Goal: Information Seeking & Learning: Check status

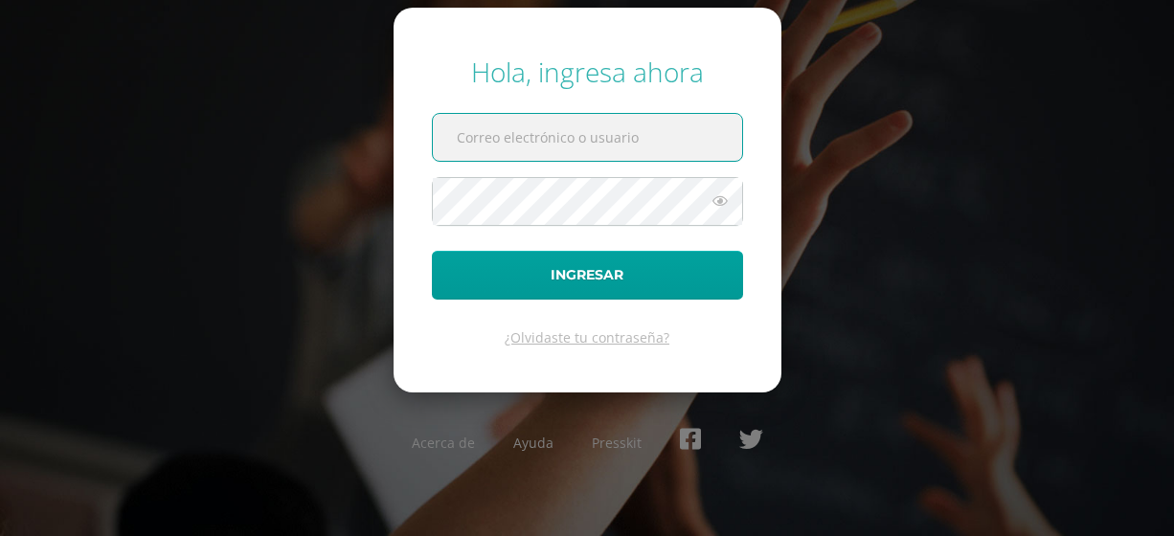
click at [620, 136] on input "text" at bounding box center [587, 137] width 309 height 47
type input "[EMAIL_ADDRESS][DOMAIN_NAME]"
click at [526, 230] on form "Hola, ingresa ahora [EMAIL_ADDRESS][DOMAIN_NAME] Ingresar ¿Olvidaste tu contras…" at bounding box center [588, 200] width 388 height 385
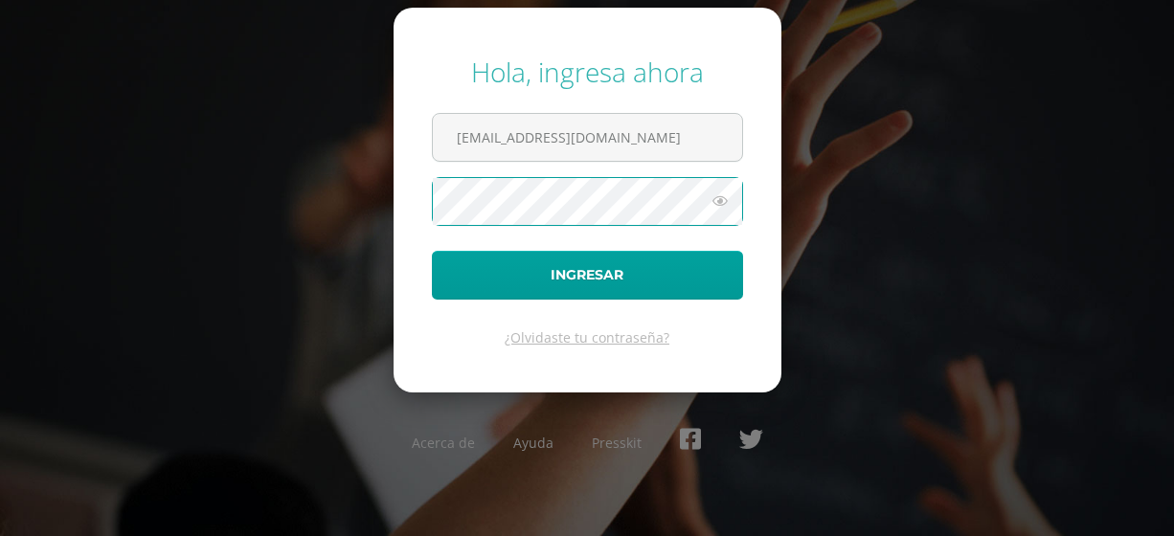
click at [432, 251] on button "Ingresar" at bounding box center [587, 275] width 311 height 49
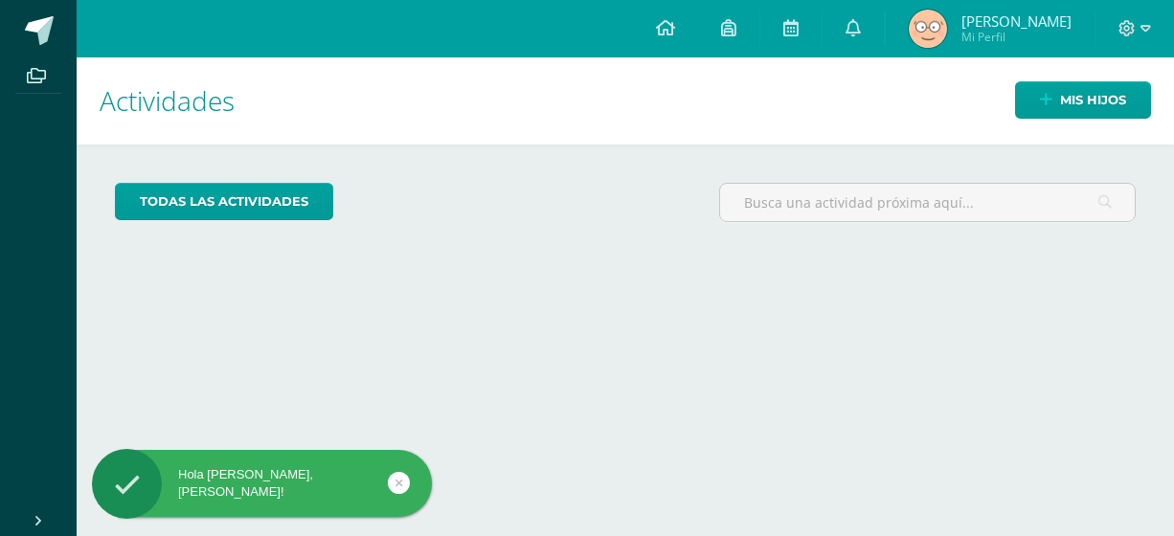
click at [1045, 77] on div "Mis hijos" at bounding box center [1071, 99] width 205 height 85
click at [1035, 87] on link "Mis hijos" at bounding box center [1083, 99] width 136 height 37
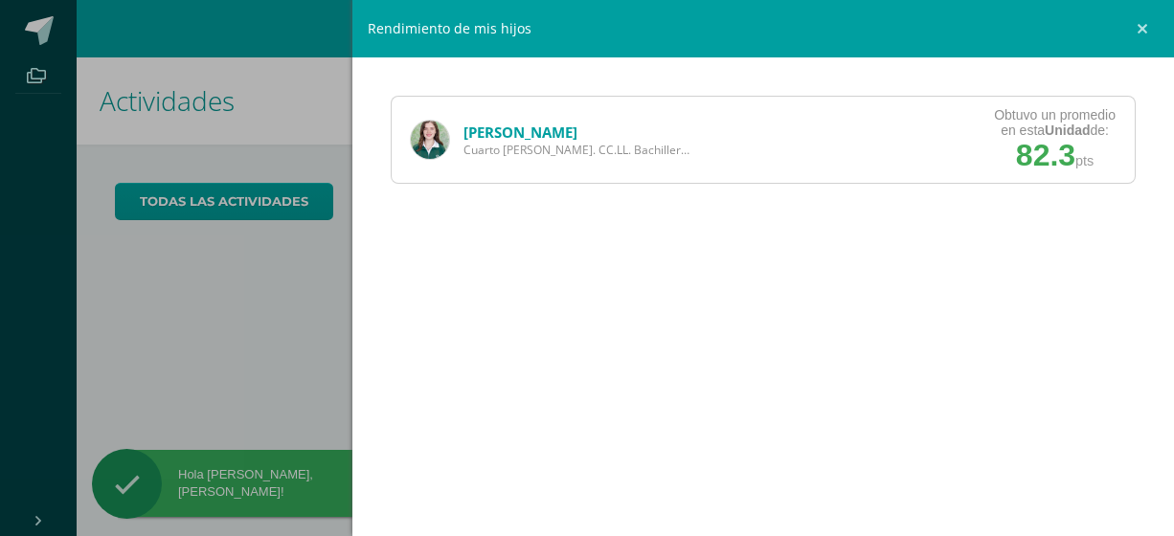
click at [520, 125] on link "Stephanie Molina" at bounding box center [521, 132] width 114 height 19
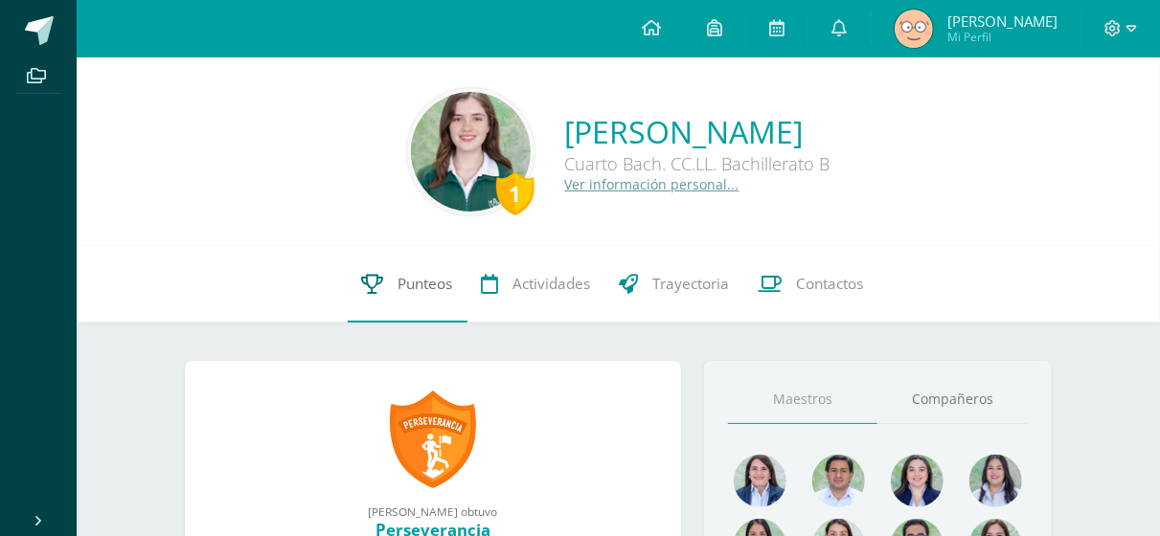
click at [452, 277] on link "Punteos" at bounding box center [408, 284] width 120 height 77
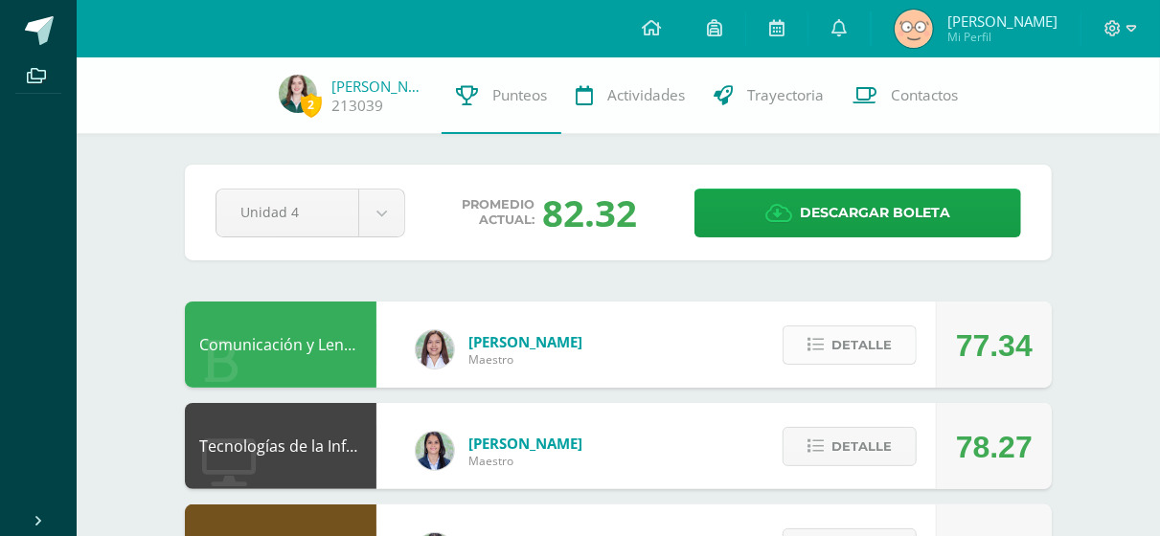
click at [859, 355] on span "Detalle" at bounding box center [861, 345] width 60 height 35
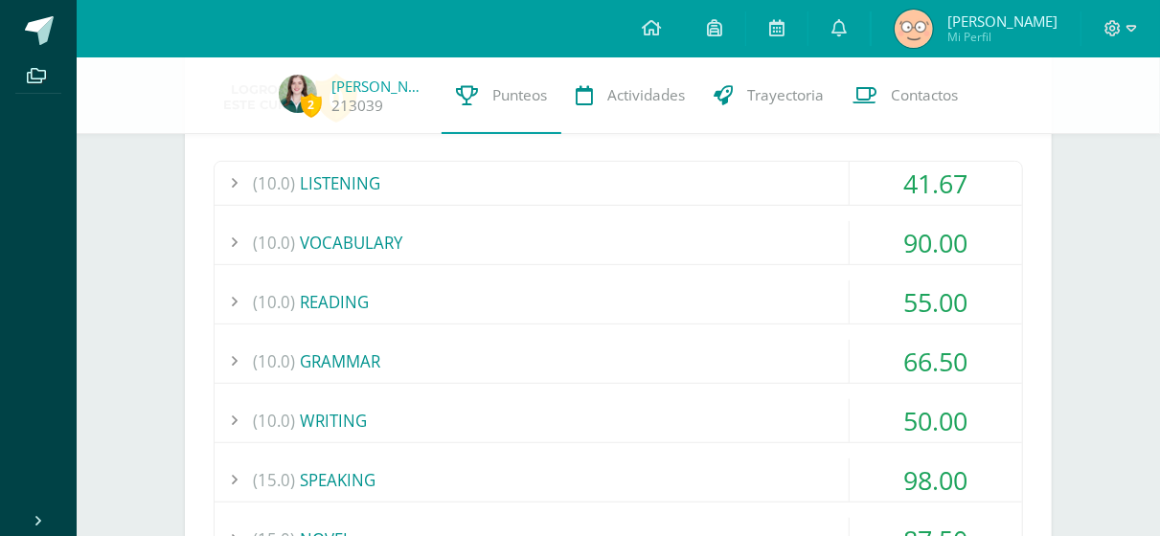
scroll to position [150, 0]
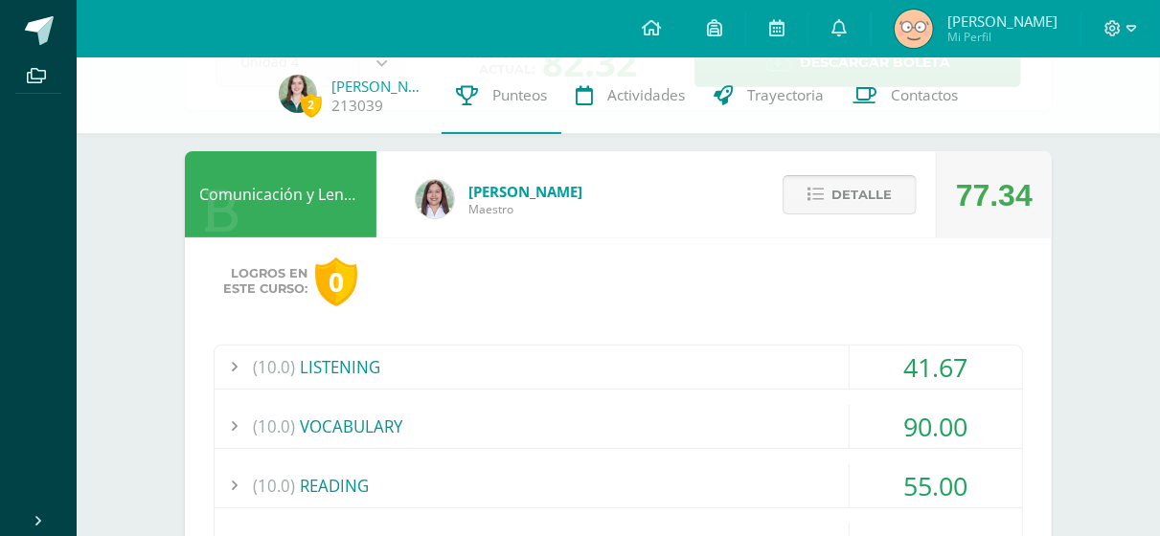
click at [836, 191] on span "Detalle" at bounding box center [861, 194] width 60 height 35
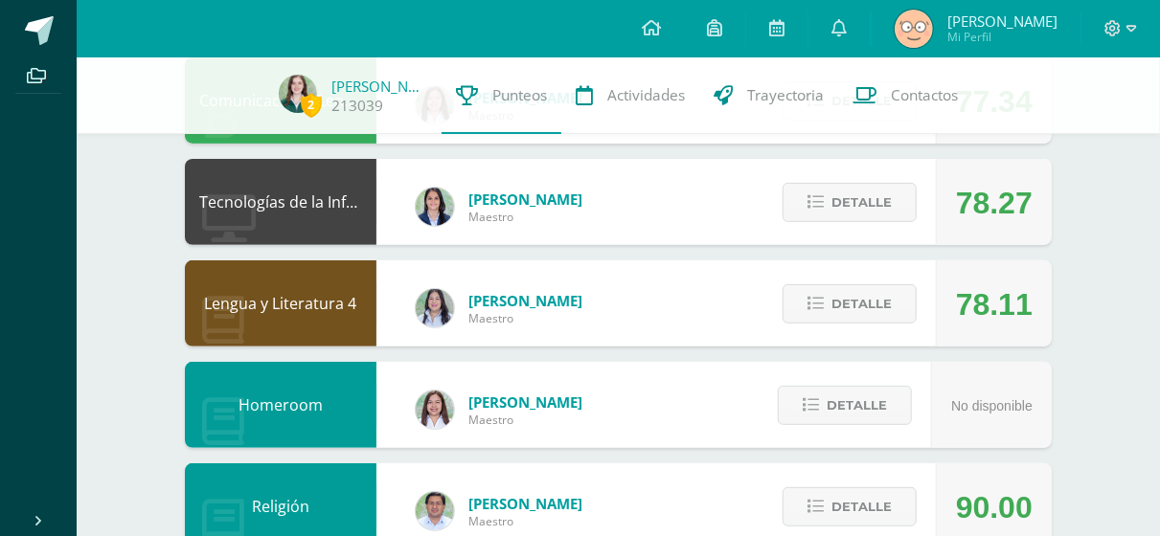
scroll to position [313, 0]
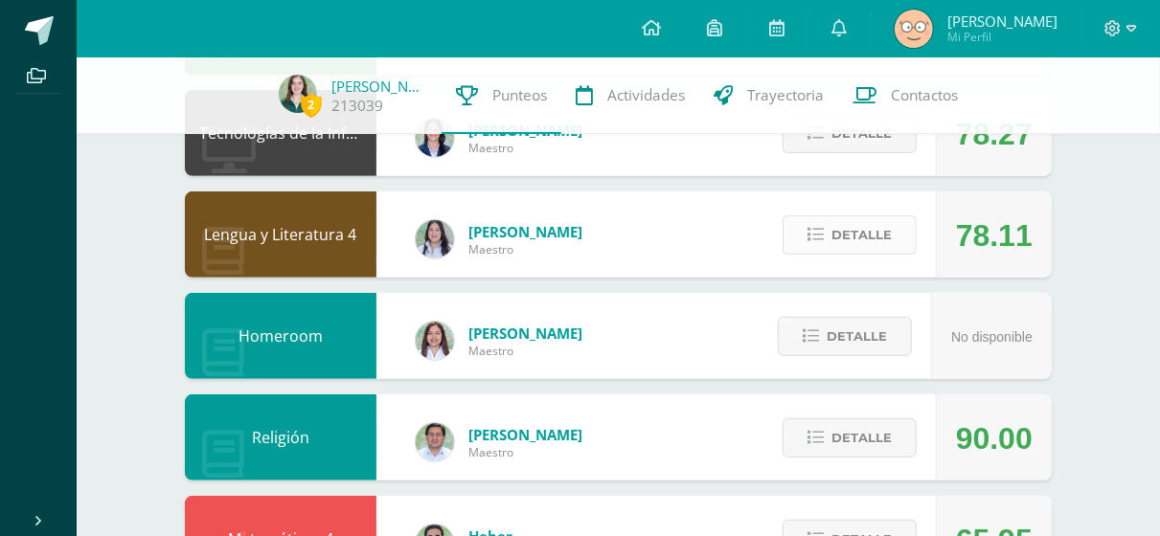
drag, startPoint x: 863, startPoint y: 234, endPoint x: 823, endPoint y: 225, distance: 41.1
drag, startPoint x: 823, startPoint y: 225, endPoint x: 804, endPoint y: 231, distance: 20.0
drag, startPoint x: 804, startPoint y: 231, endPoint x: 762, endPoint y: 227, distance: 41.4
click at [762, 227] on div "Detalle" at bounding box center [845, 235] width 182 height 86
click at [853, 242] on span "Detalle" at bounding box center [861, 234] width 60 height 35
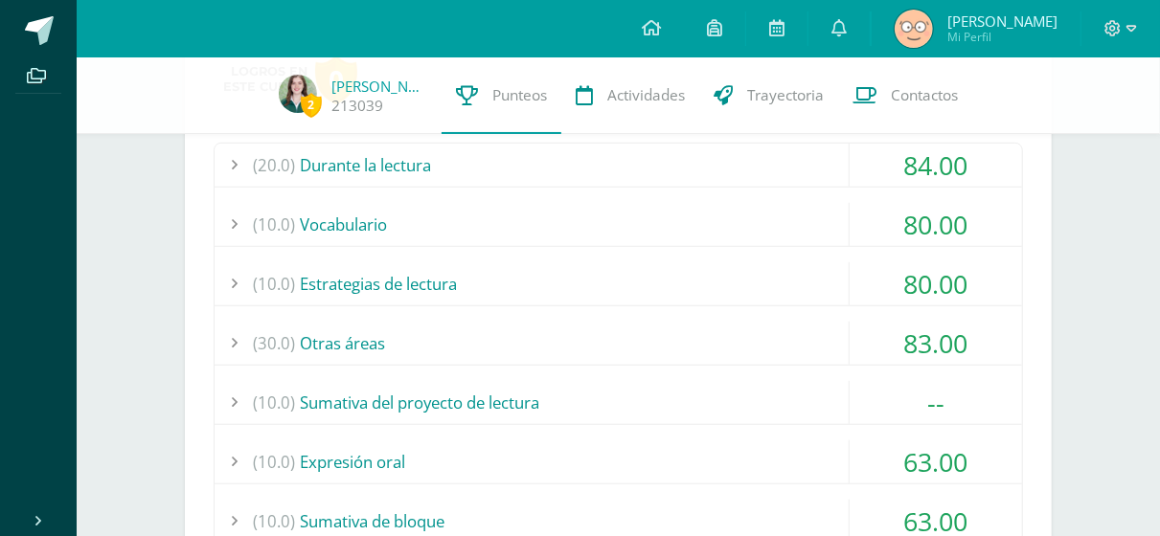
scroll to position [200, 0]
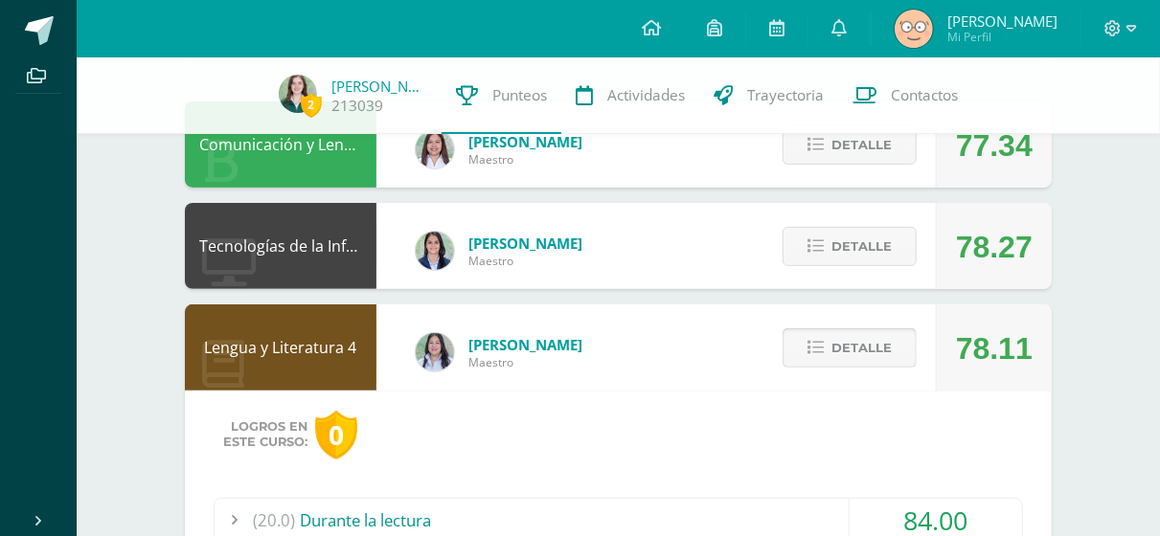
click at [842, 355] on span "Detalle" at bounding box center [861, 347] width 60 height 35
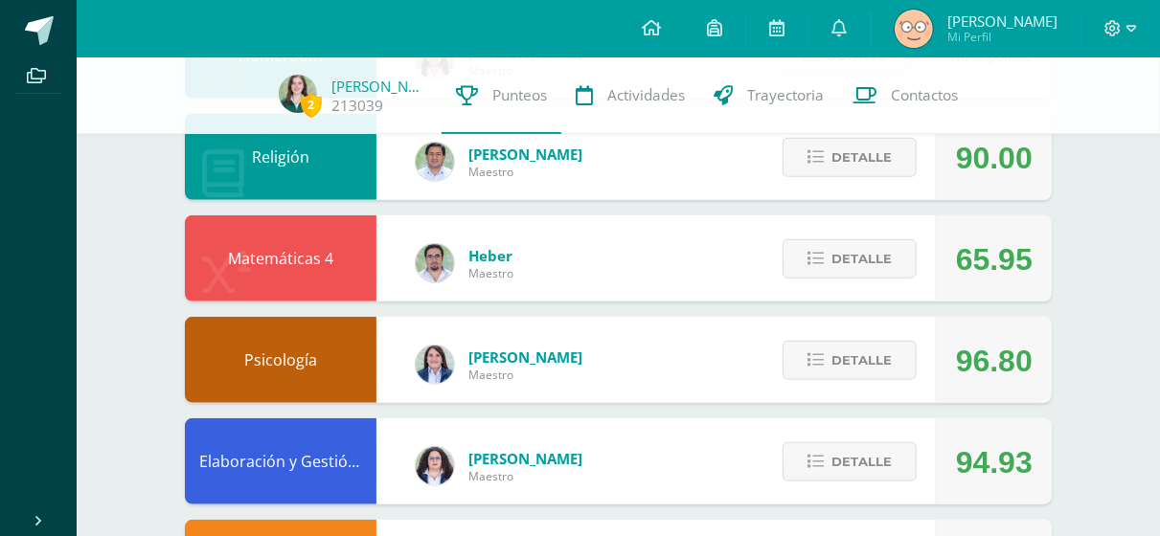
scroll to position [595, 0]
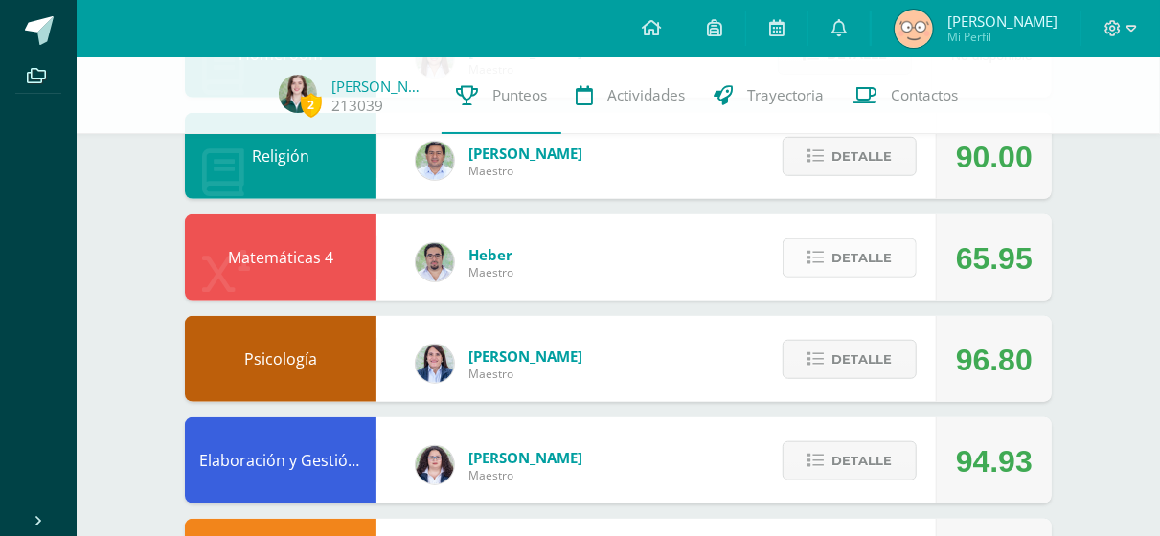
click at [848, 256] on span "Detalle" at bounding box center [861, 257] width 60 height 35
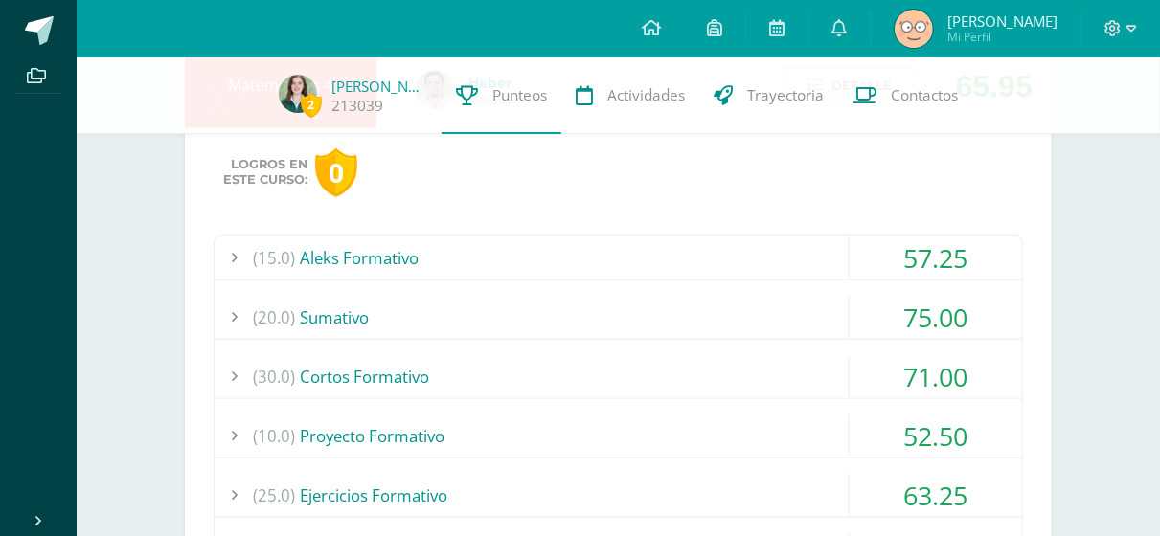
scroll to position [768, 0]
click at [789, 238] on div "(15.0) Aleks Formativo" at bounding box center [619, 257] width 808 height 43
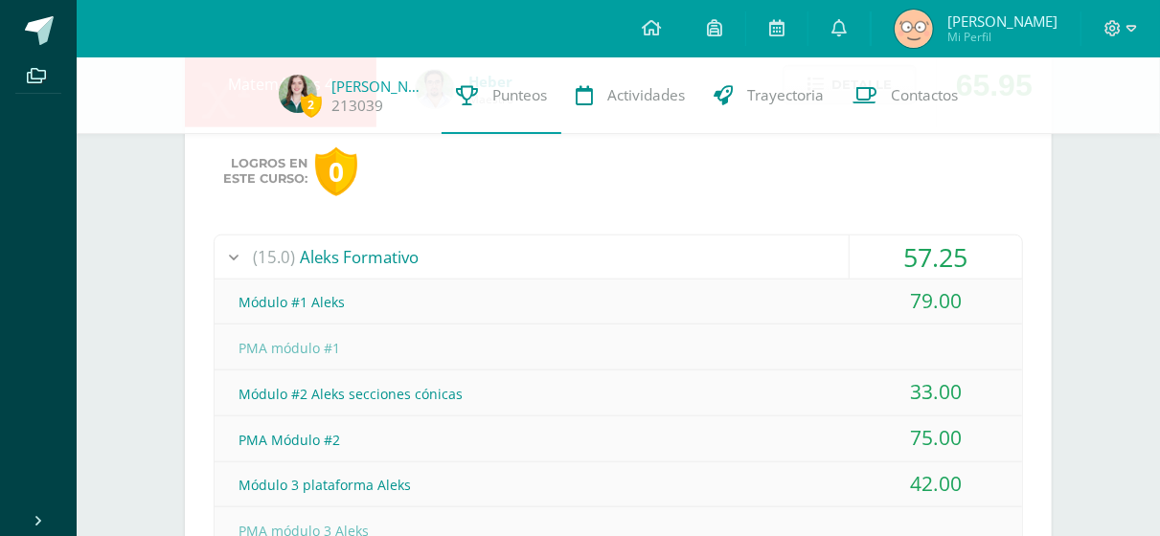
click at [789, 238] on div "(15.0) Aleks Formativo" at bounding box center [619, 257] width 808 height 43
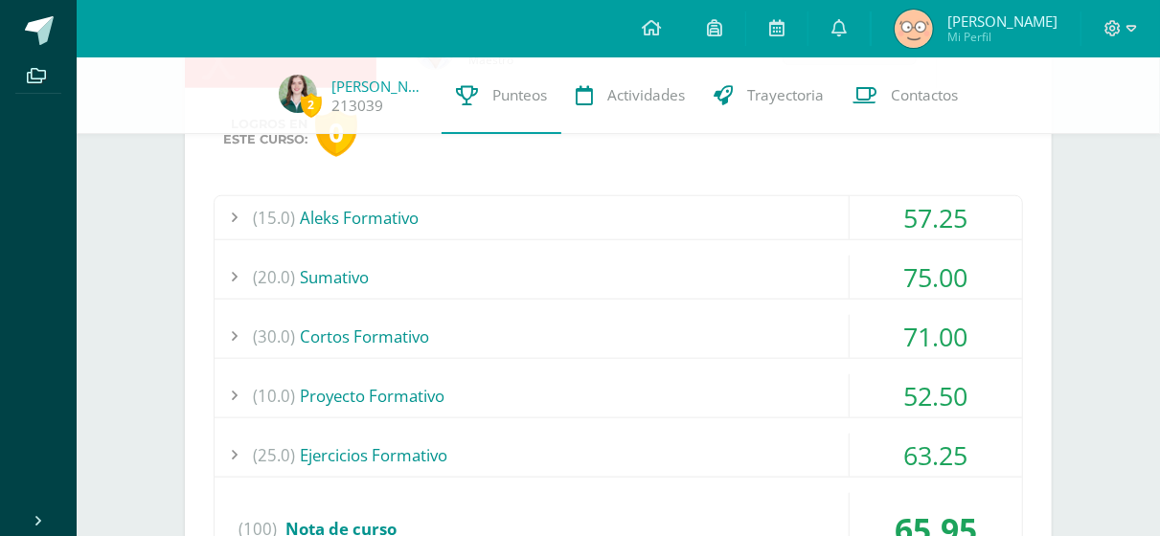
scroll to position [810, 0]
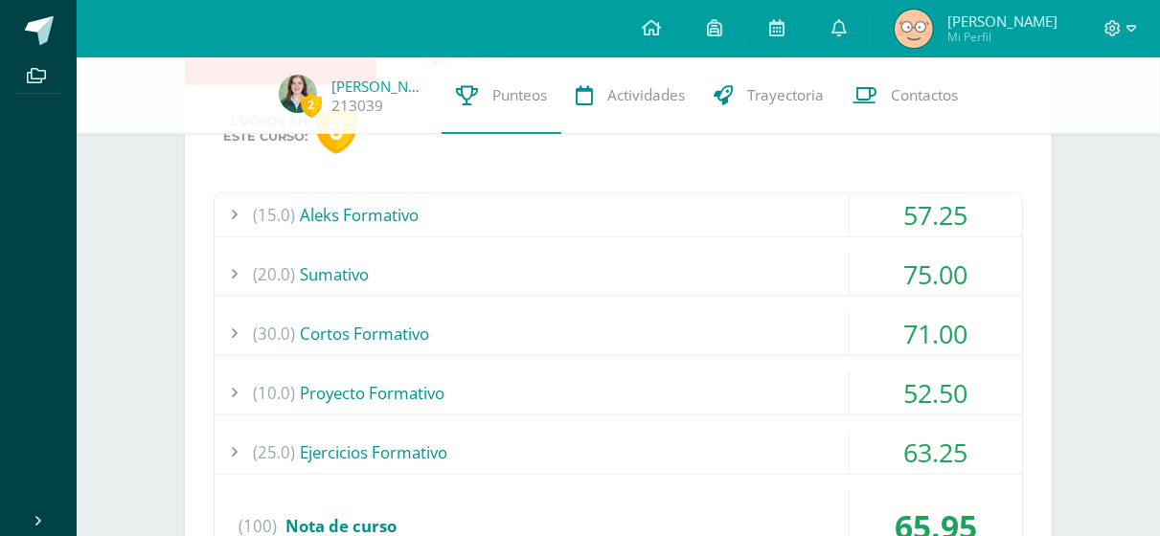
click at [723, 227] on div "(15.0) Aleks Formativo" at bounding box center [619, 214] width 808 height 43
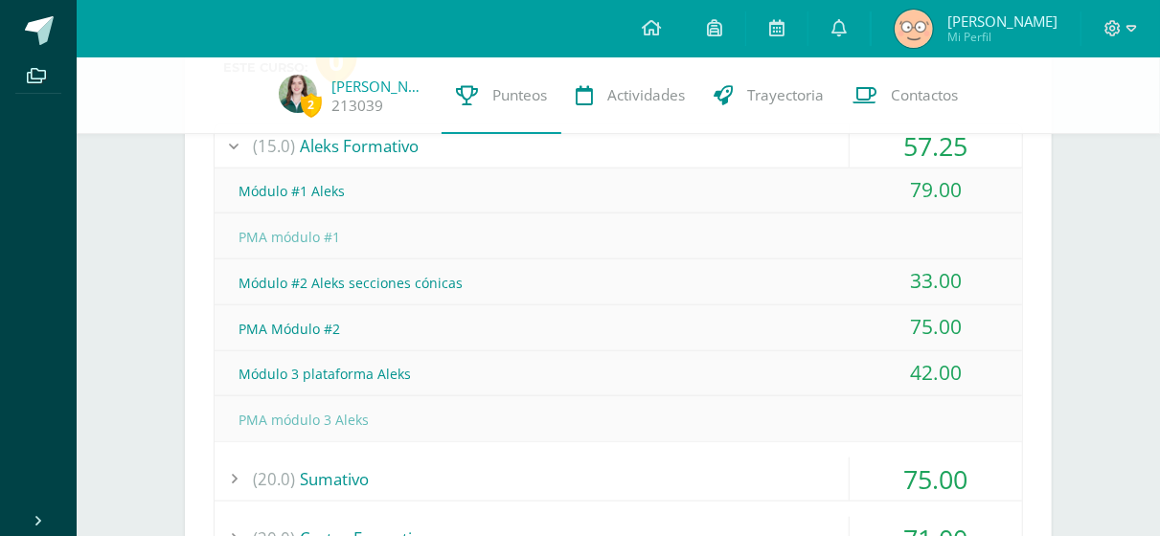
scroll to position [787, 0]
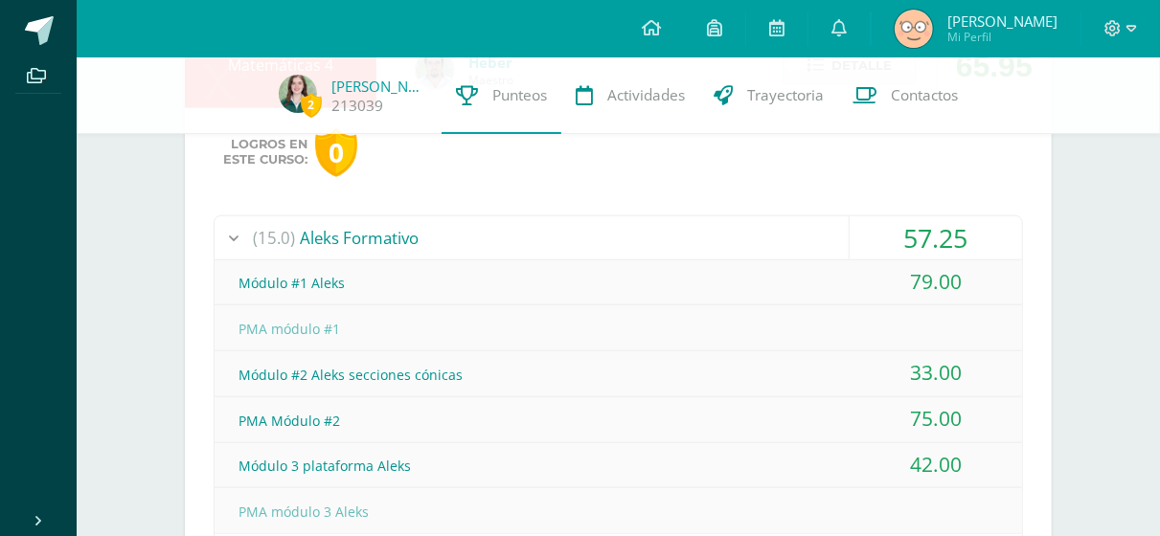
click at [723, 227] on div "(15.0) Aleks Formativo" at bounding box center [619, 237] width 808 height 43
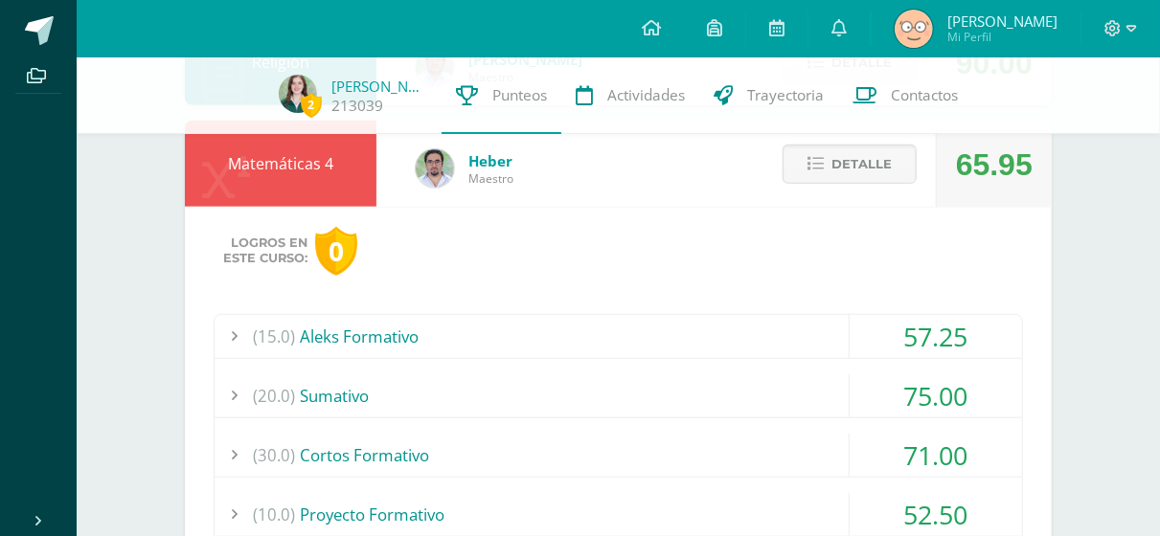
scroll to position [688, 0]
click at [830, 173] on button "Detalle" at bounding box center [850, 165] width 134 height 39
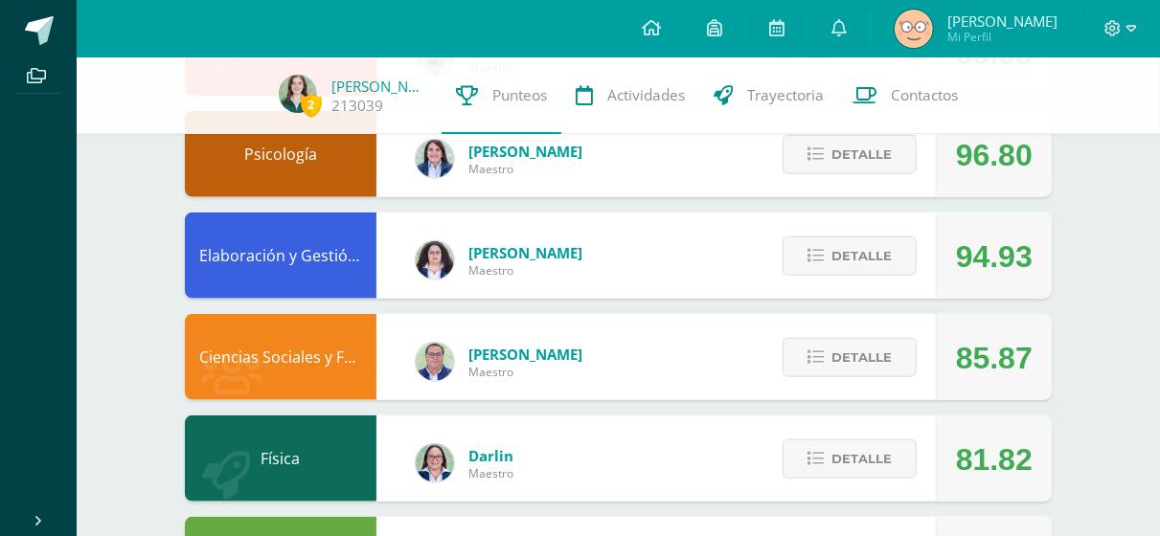
scroll to position [775, 0]
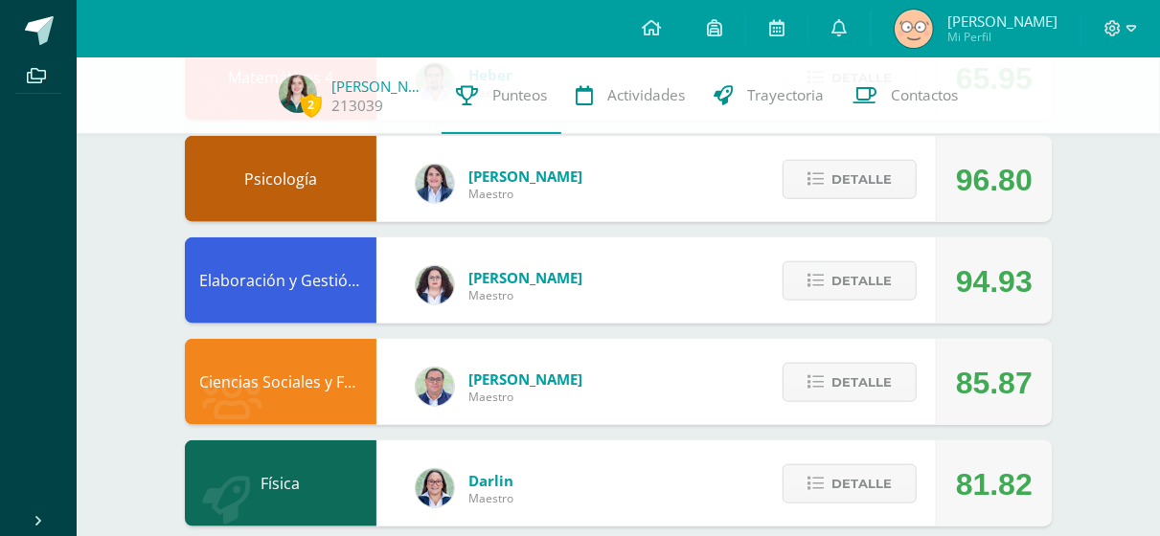
click at [831, 208] on div "Detalle" at bounding box center [845, 179] width 182 height 86
click at [813, 197] on button "Detalle" at bounding box center [850, 179] width 134 height 39
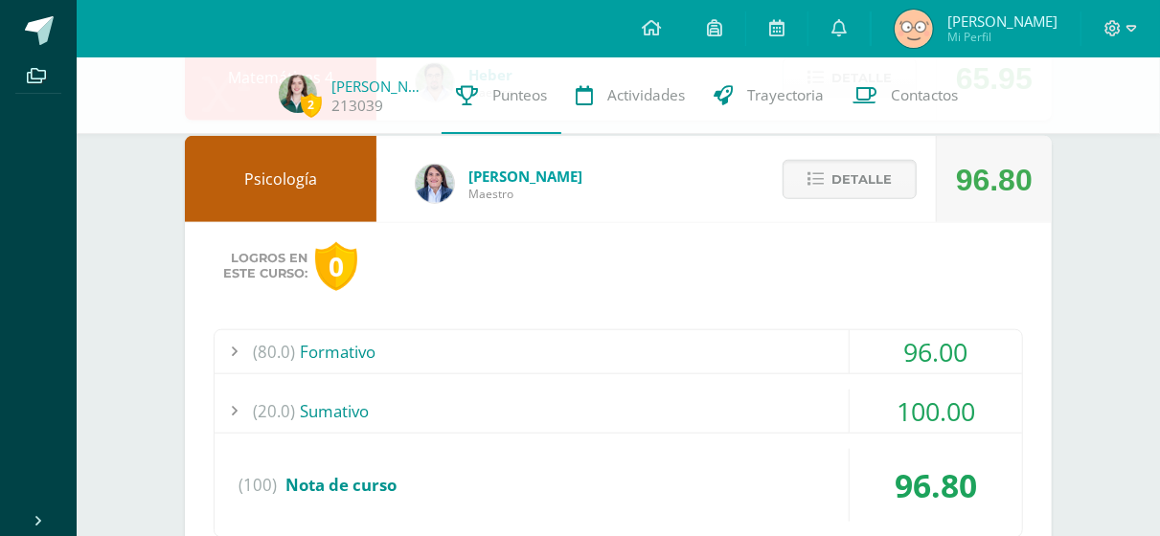
click at [708, 346] on div "(80.0) Formativo" at bounding box center [619, 351] width 808 height 43
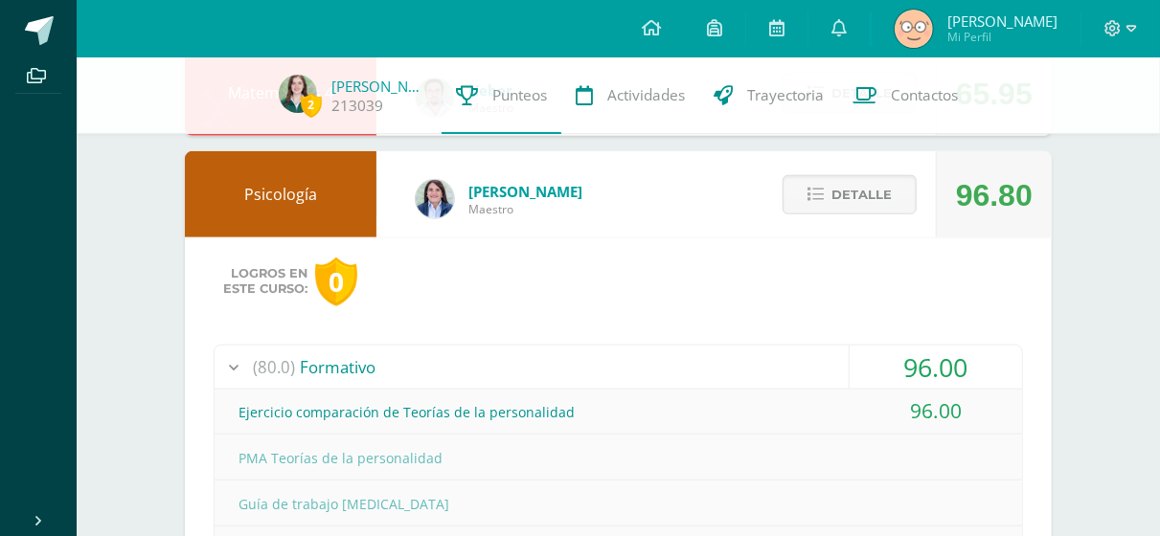
scroll to position [717, 0]
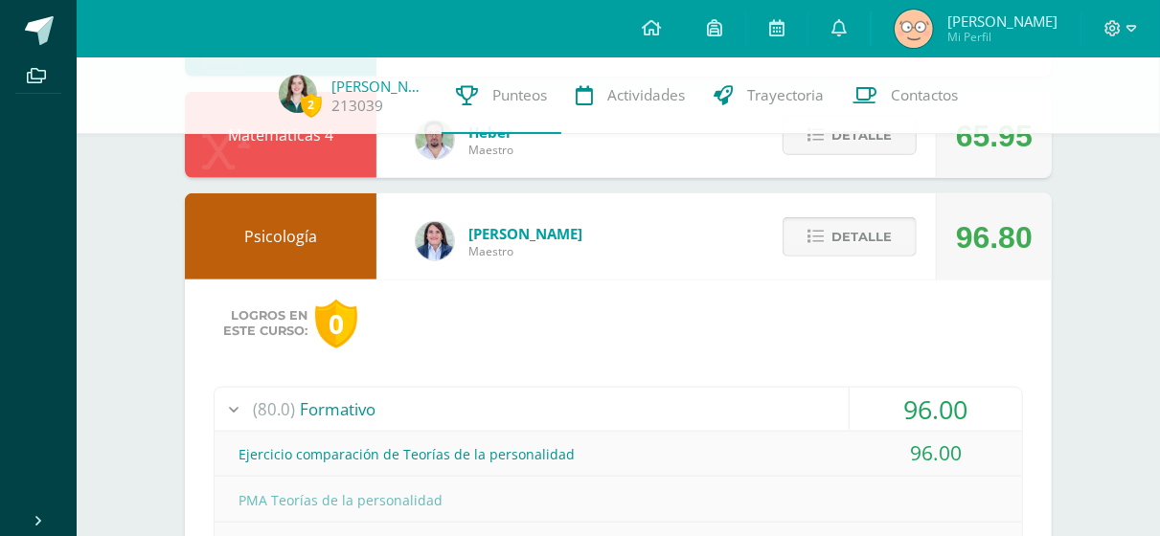
click at [876, 243] on span "Detalle" at bounding box center [861, 236] width 60 height 35
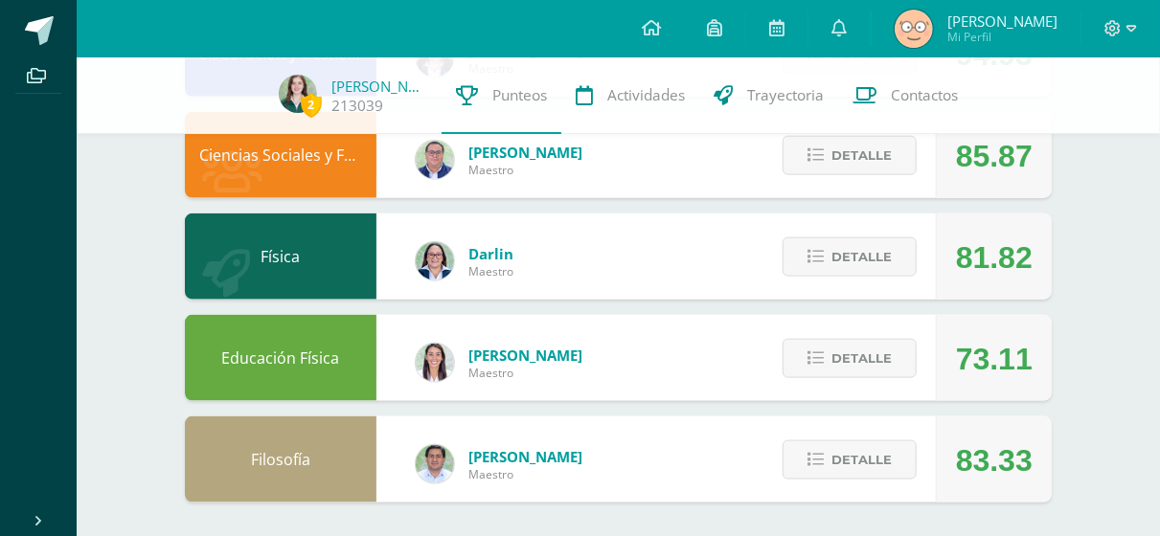
scroll to position [1002, 0]
click at [1118, 34] on icon at bounding box center [1112, 28] width 17 height 17
click at [1062, 130] on span "Cerrar sesión" at bounding box center [1072, 131] width 86 height 18
